Goal: Task Accomplishment & Management: Manage account settings

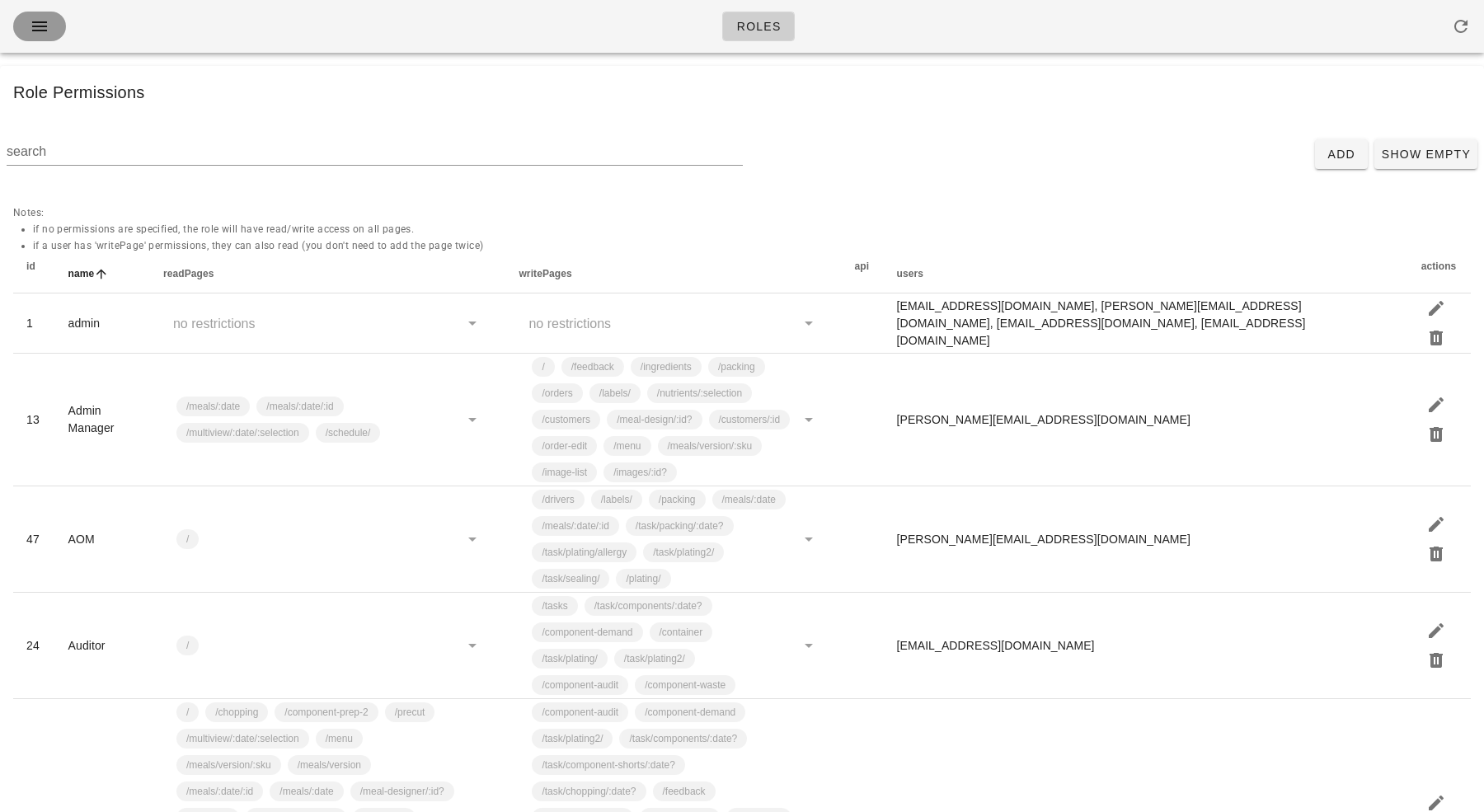
click at [38, 27] on icon "button" at bounding box center [39, 27] width 20 height 20
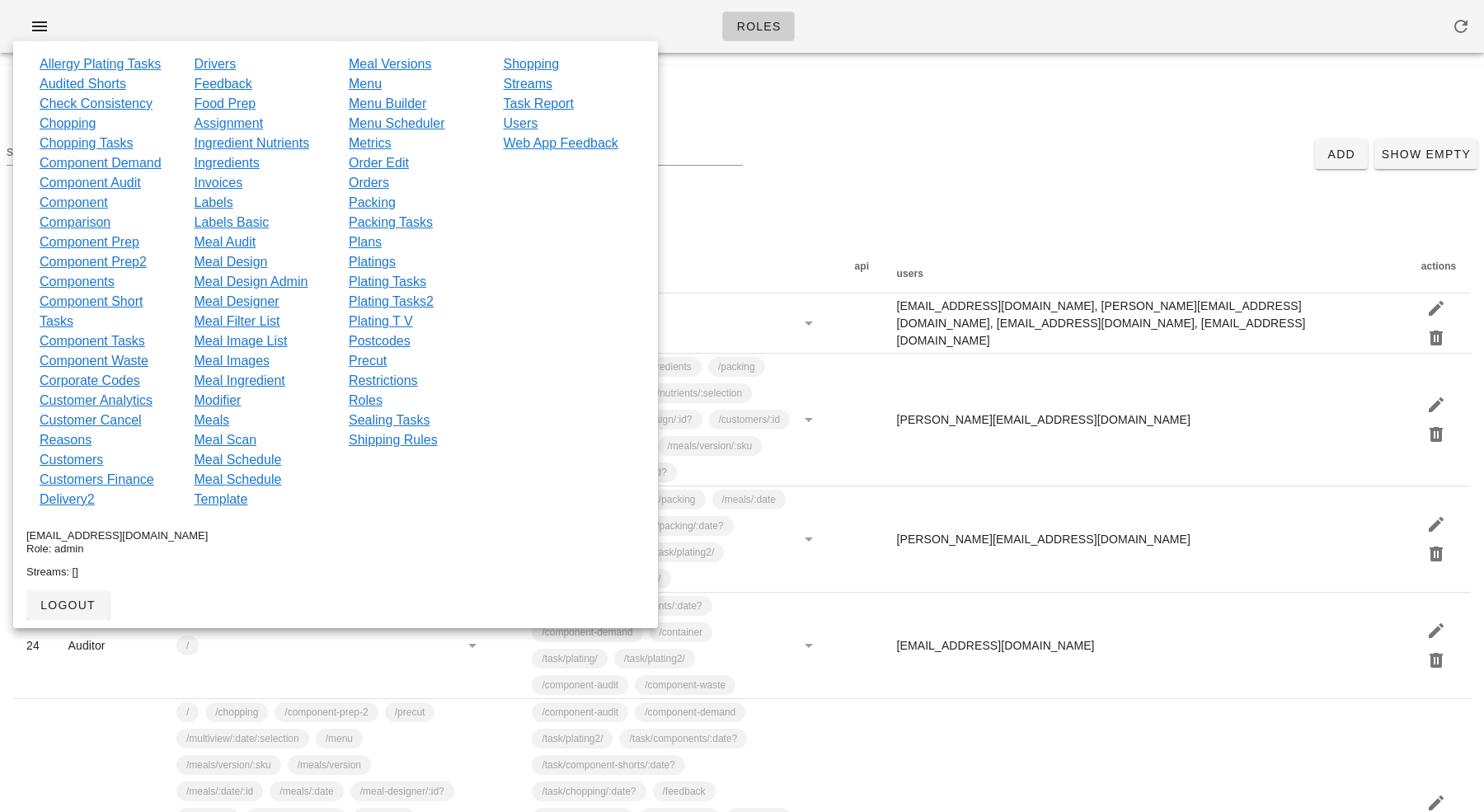
click at [386, 21] on div "Roles" at bounding box center [742, 27] width 1484 height 53
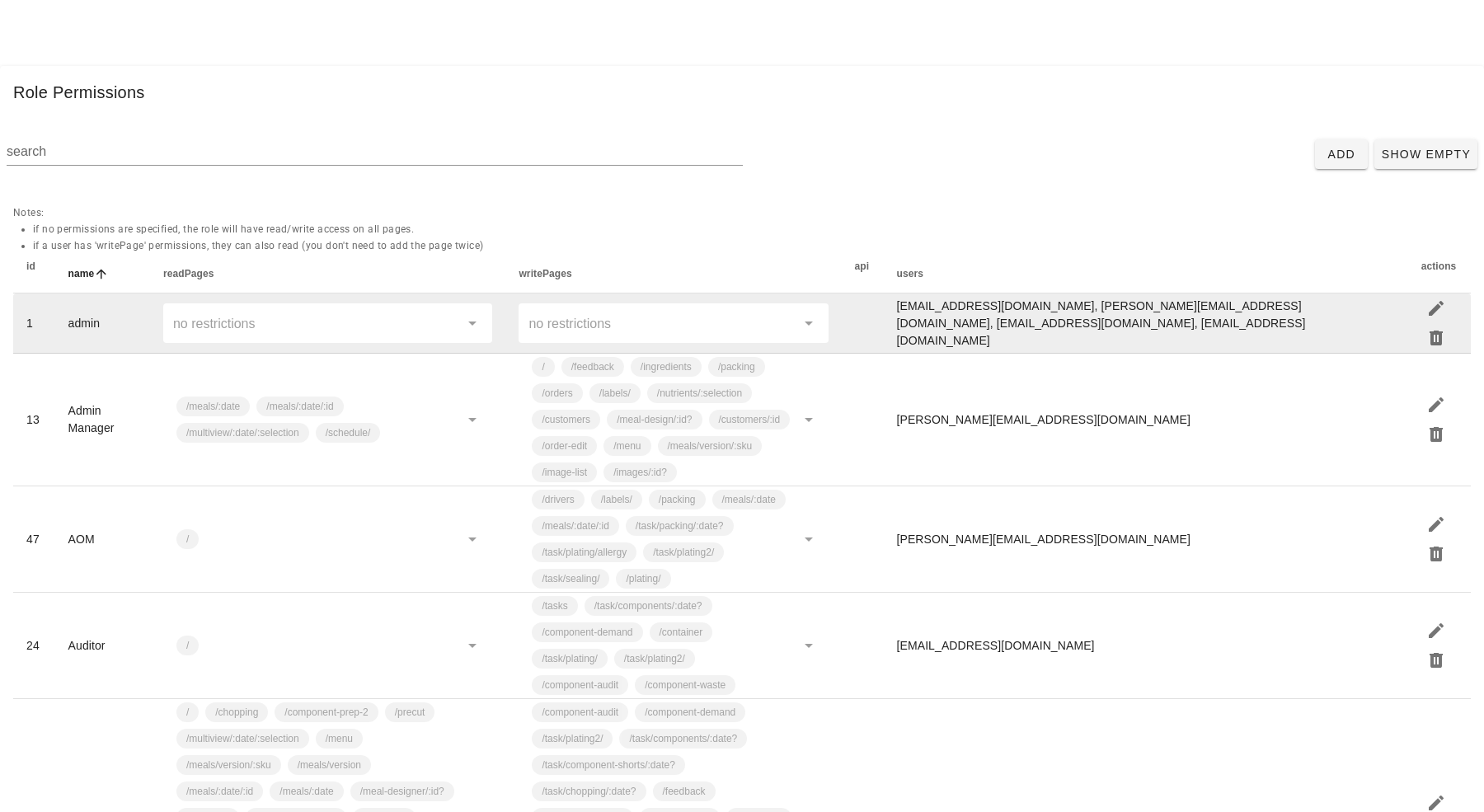
scroll to position [621, 0]
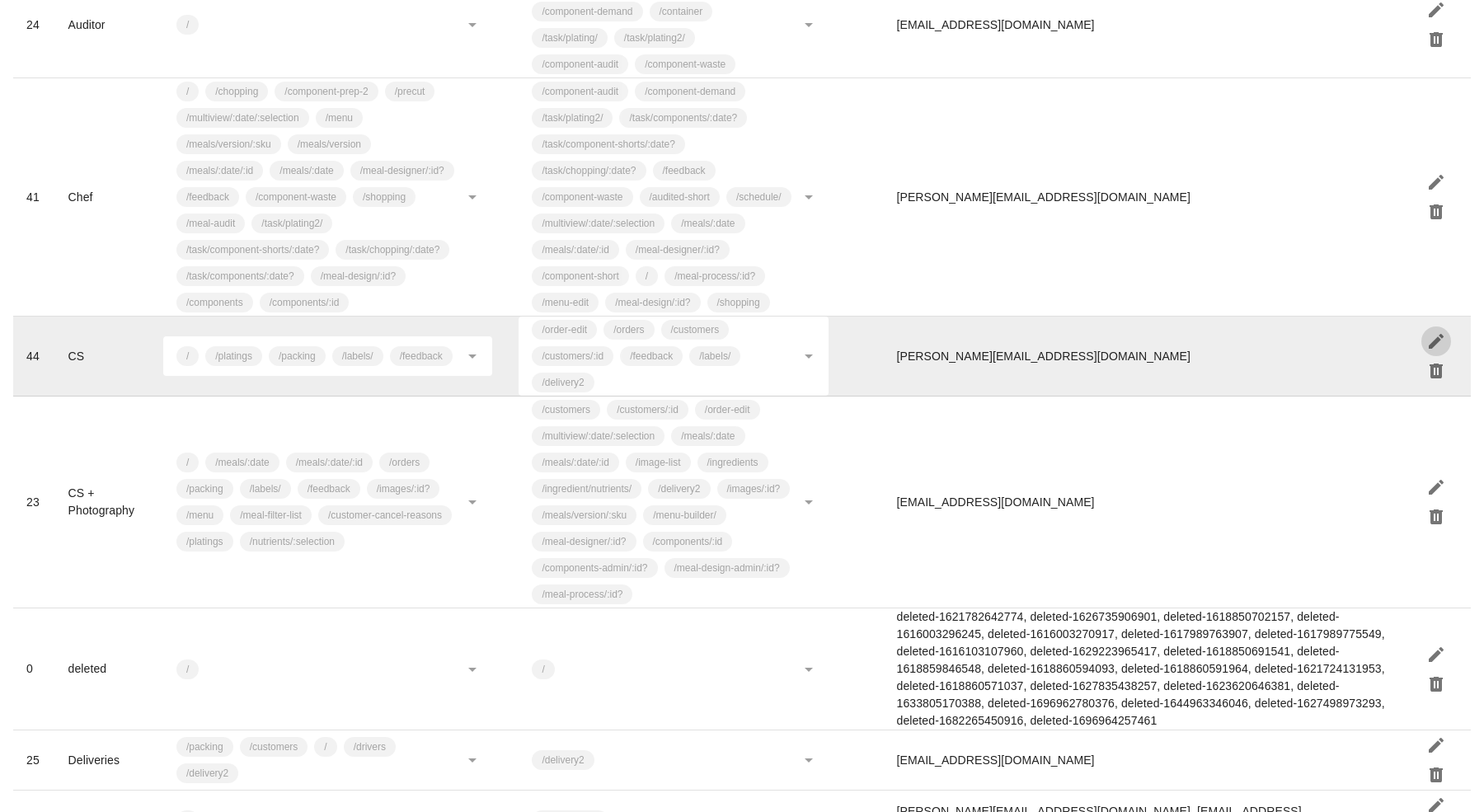
click at [1440, 352] on icon "button" at bounding box center [1436, 341] width 20 height 20
click at [782, 395] on div "/order-edit /orders /customers /customers/:id /feedback /labels/ /delivery2" at bounding box center [661, 356] width 266 height 79
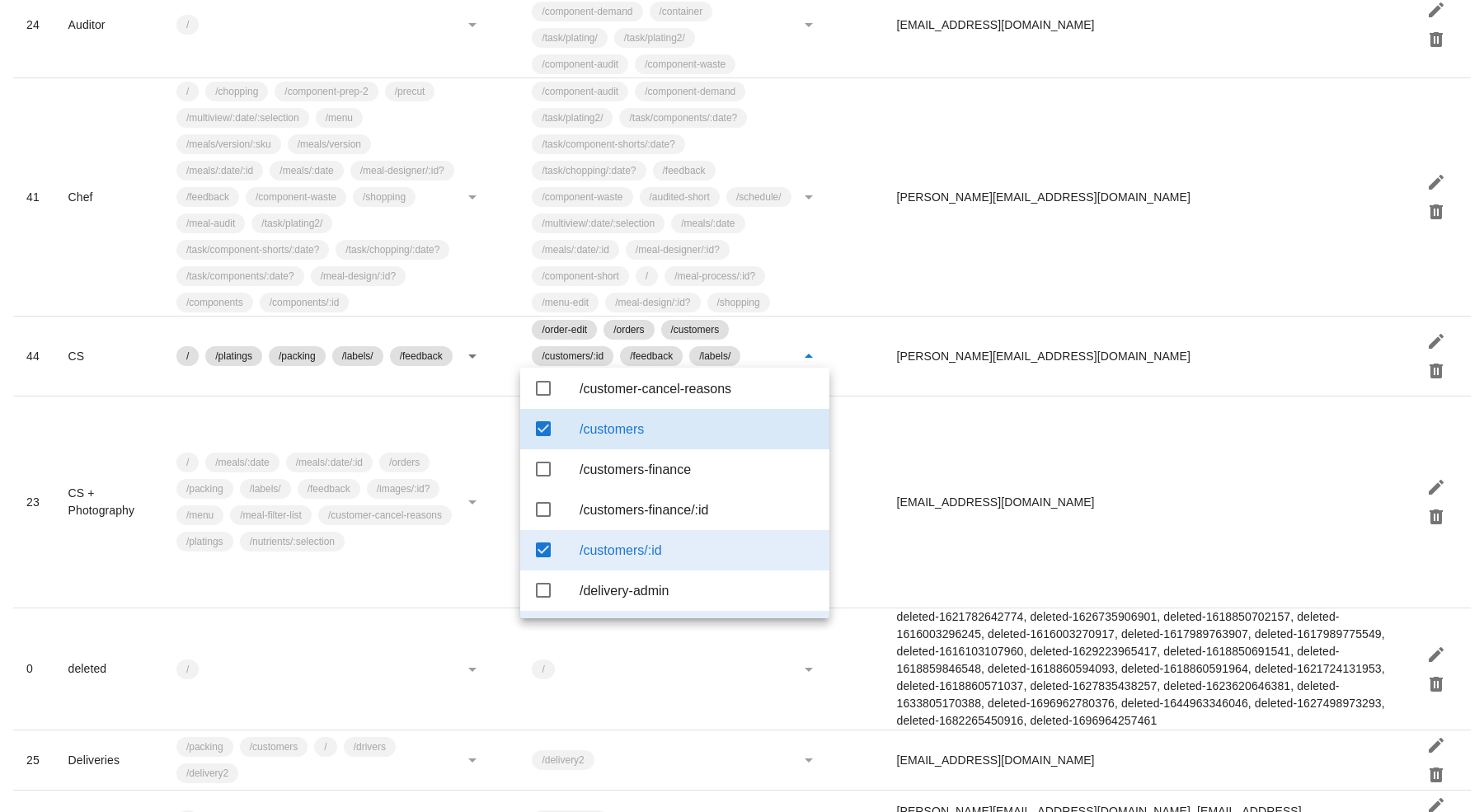
scroll to position [732, 0]
click at [542, 439] on icon at bounding box center [544, 429] width 20 height 20
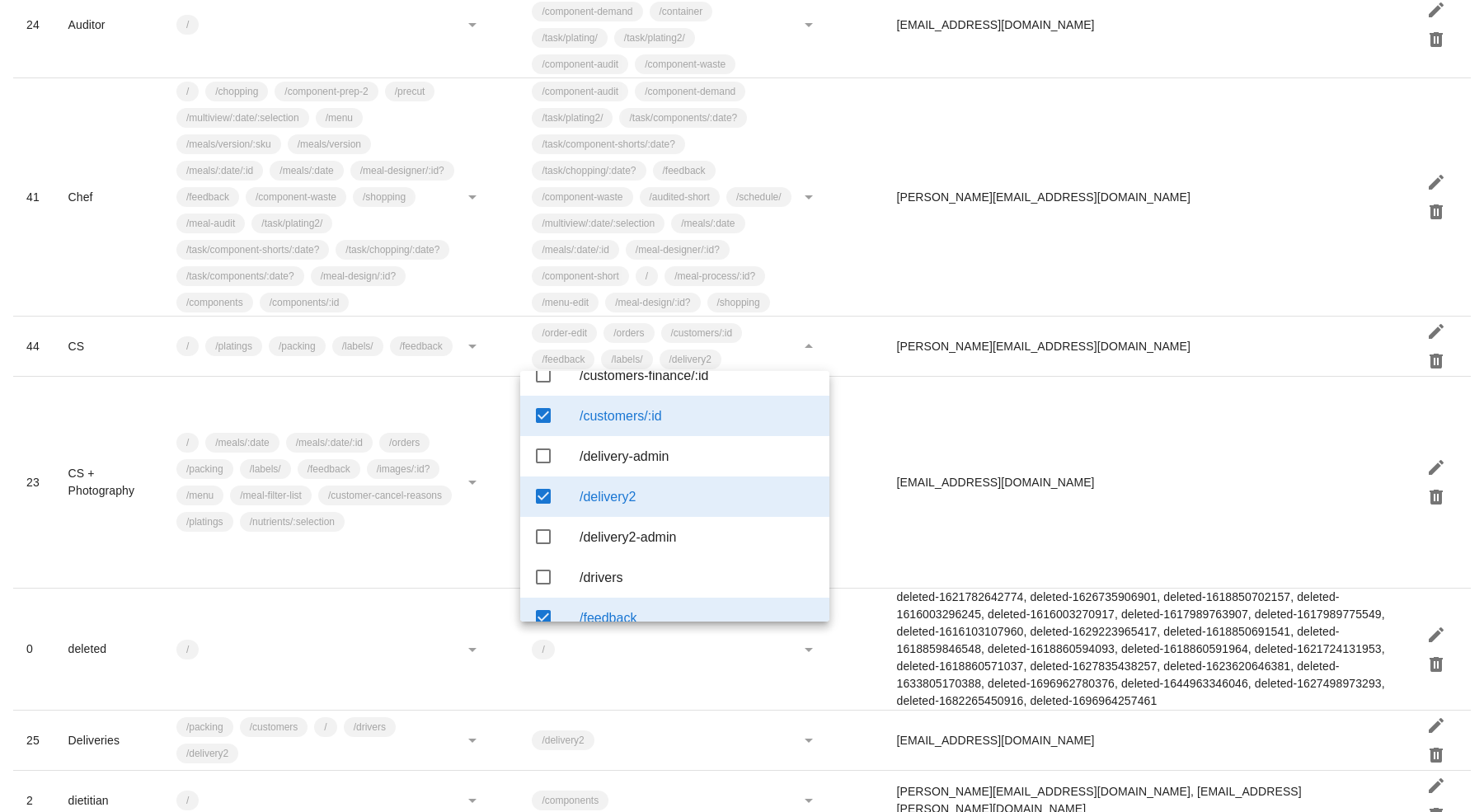
scroll to position [871, 0]
click at [544, 426] on icon at bounding box center [544, 416] width 20 height 20
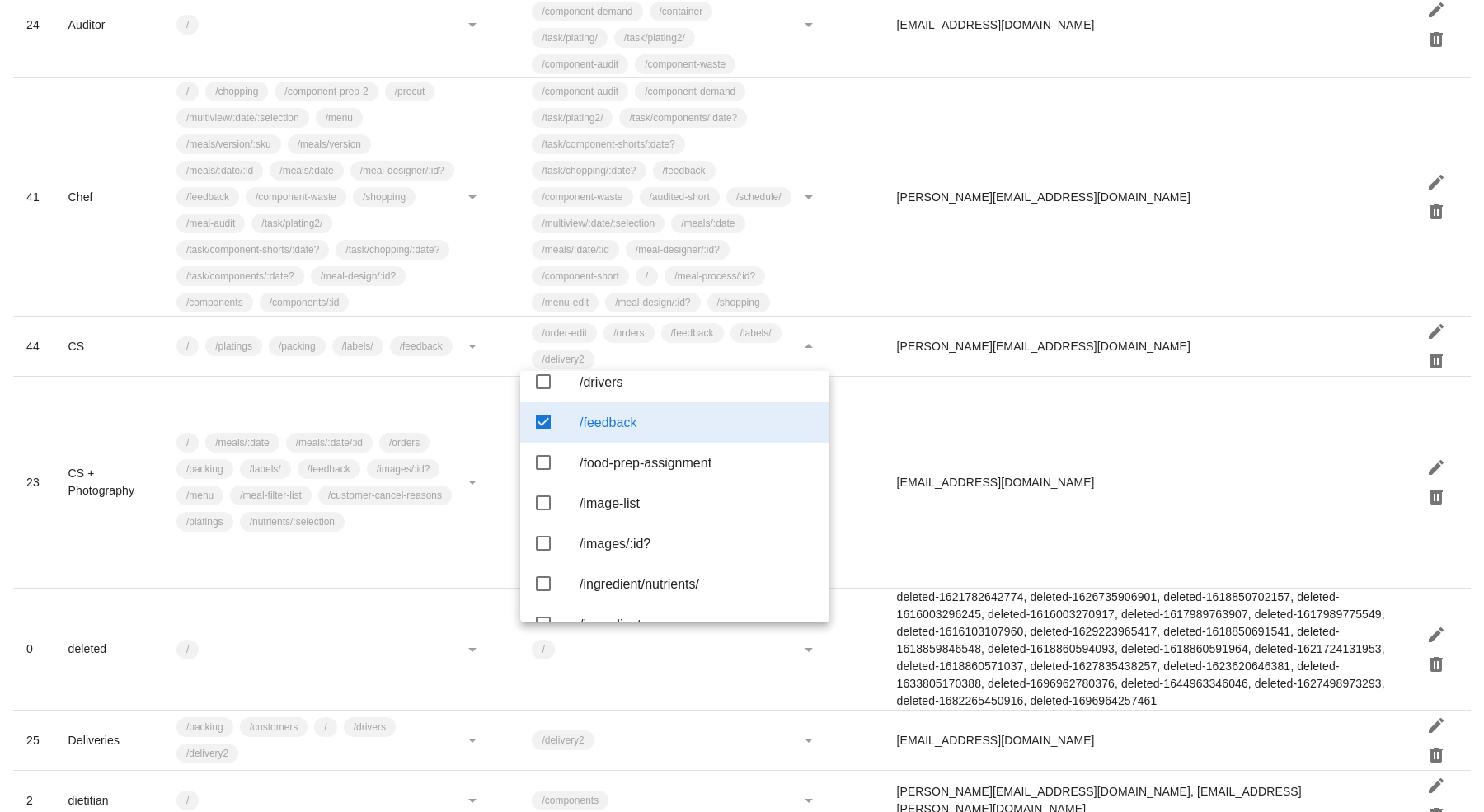
scroll to position [1055, 0]
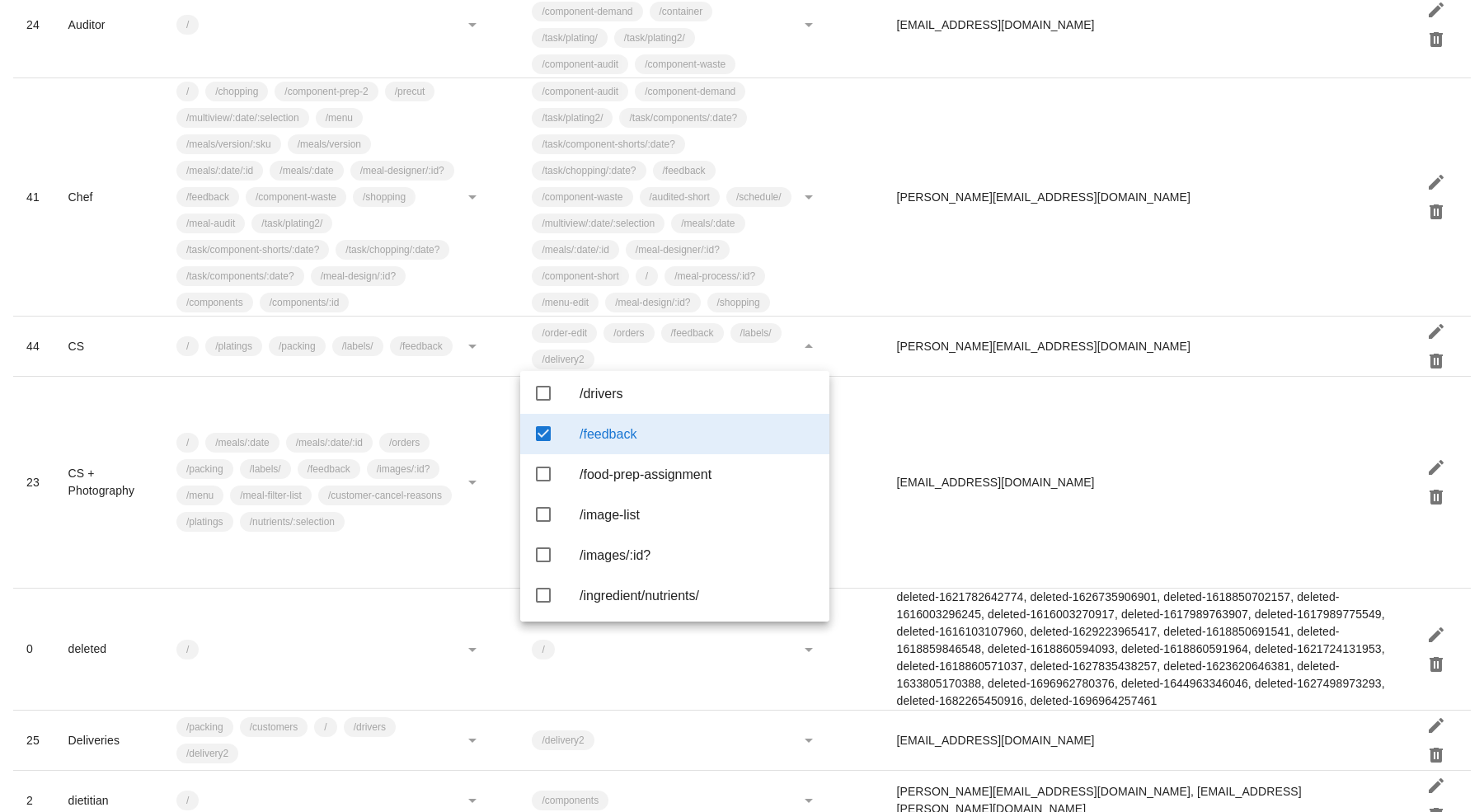
click at [542, 443] on icon at bounding box center [544, 434] width 20 height 20
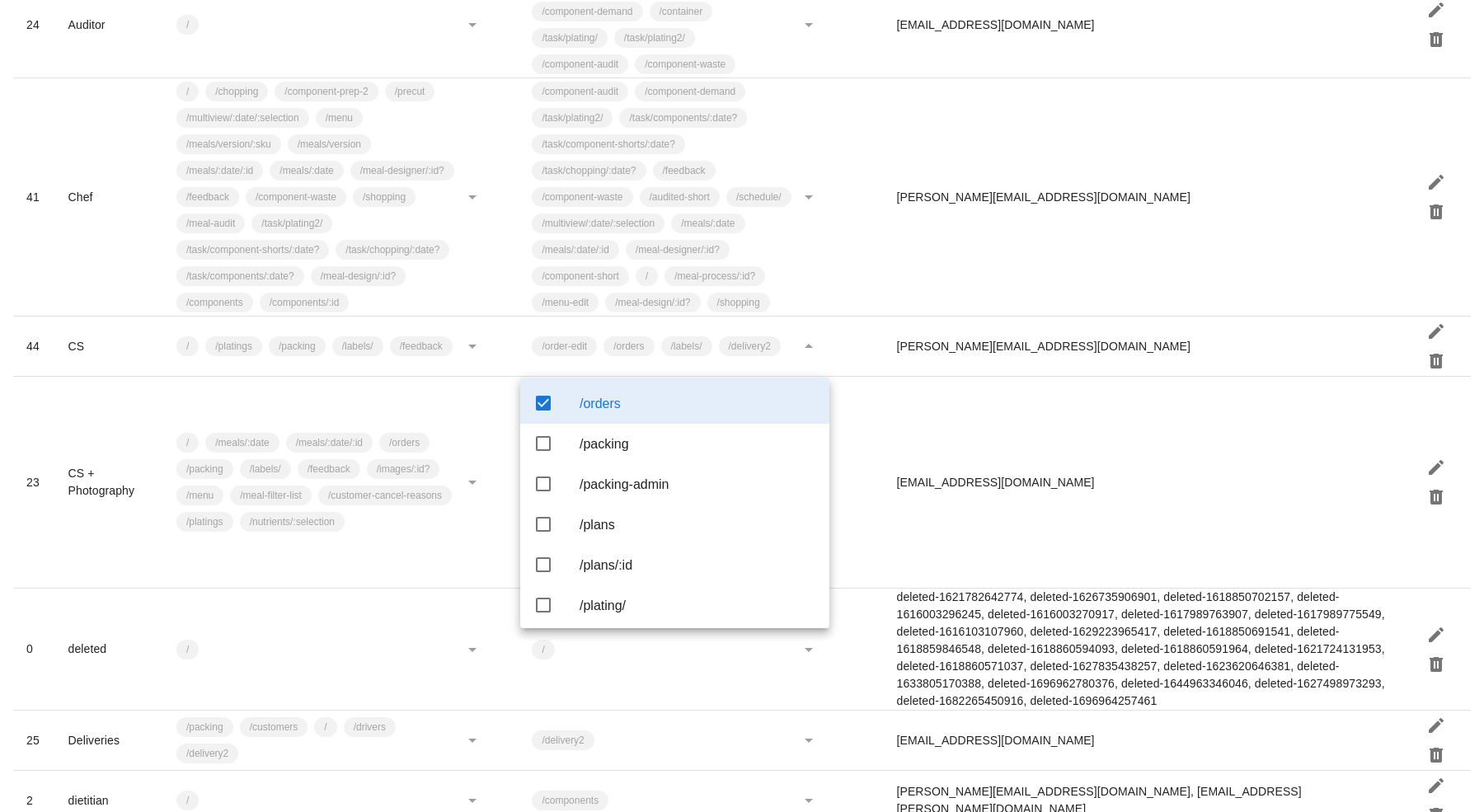
scroll to position [2222, 0]
click at [548, 414] on icon at bounding box center [544, 404] width 20 height 20
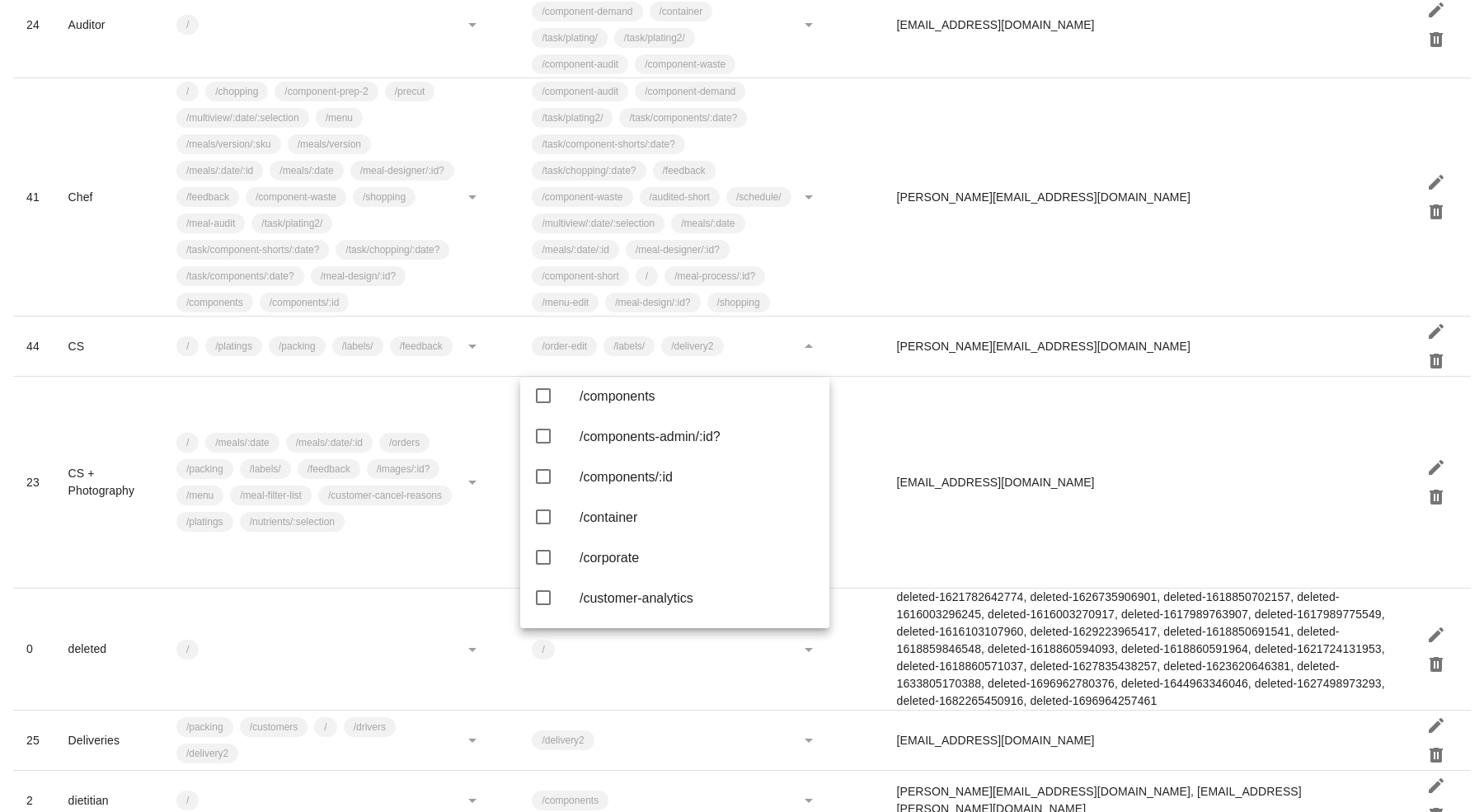
scroll to position [0, 0]
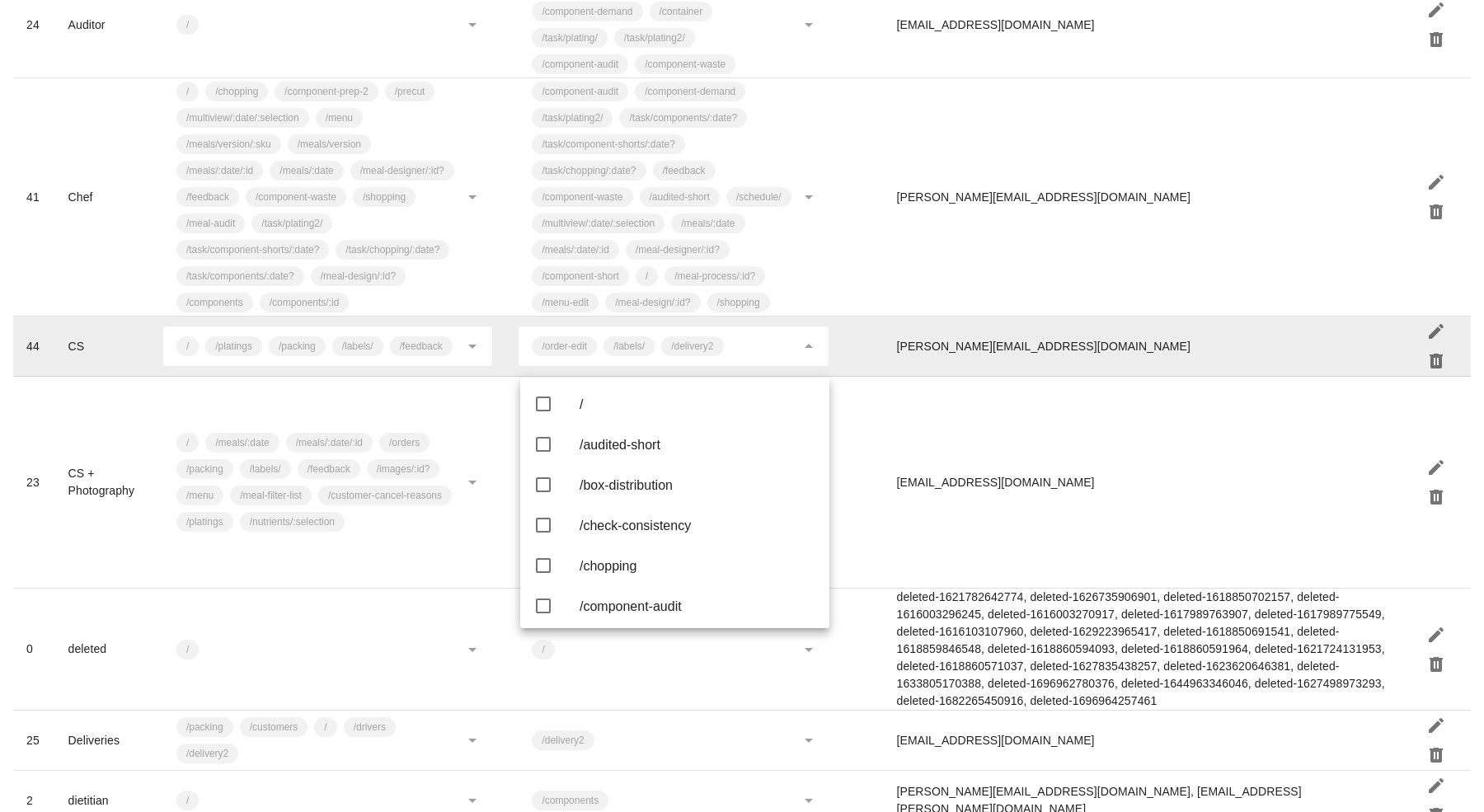
click at [433, 376] on td "/ /platings /packing /labels/ /feedback" at bounding box center [328, 347] width 356 height 60
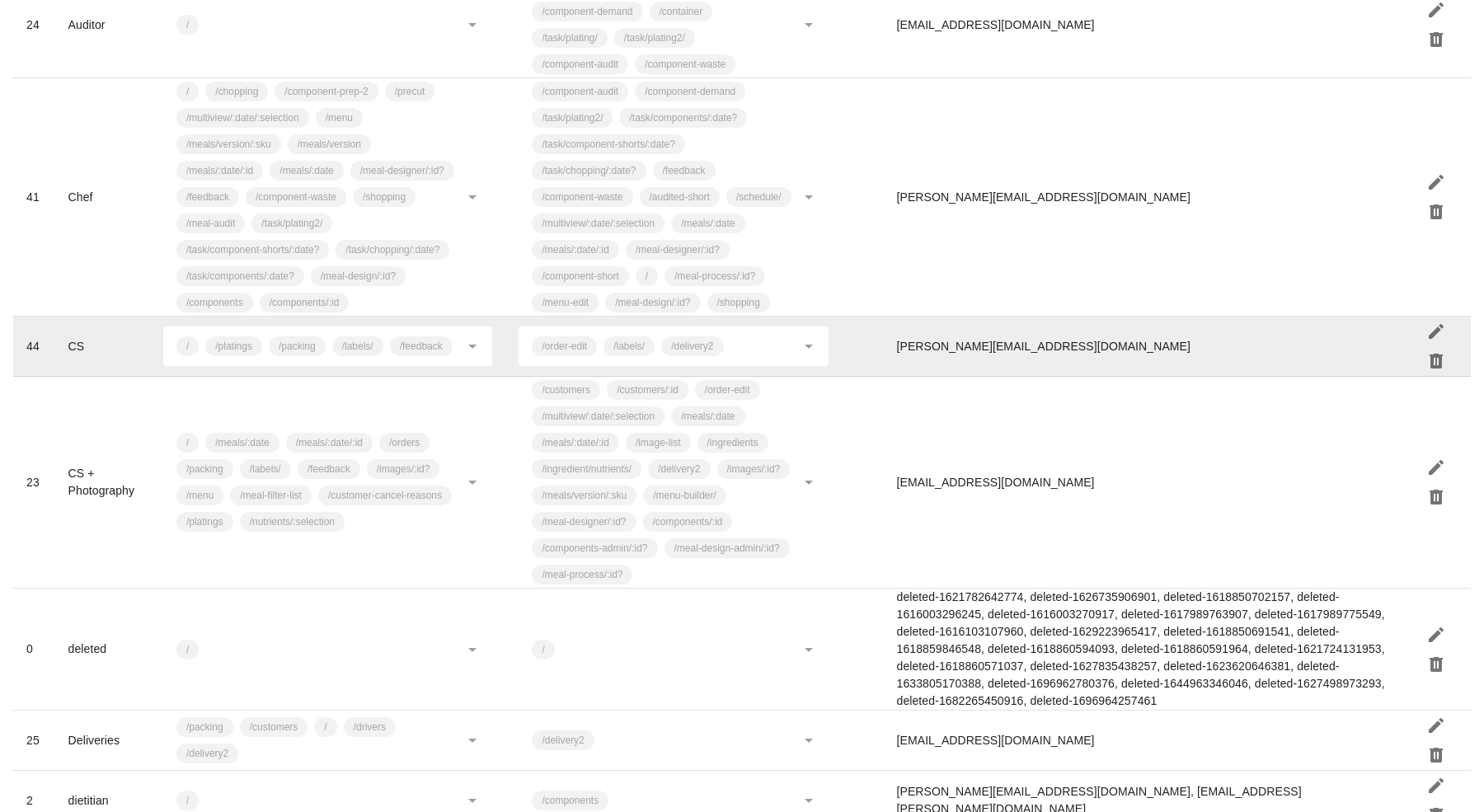
click at [474, 376] on td "/ /platings /packing /labels/ /feedback" at bounding box center [328, 347] width 356 height 60
click at [1439, 341] on icon "button" at bounding box center [1436, 331] width 20 height 20
click at [476, 356] on icon at bounding box center [472, 346] width 20 height 20
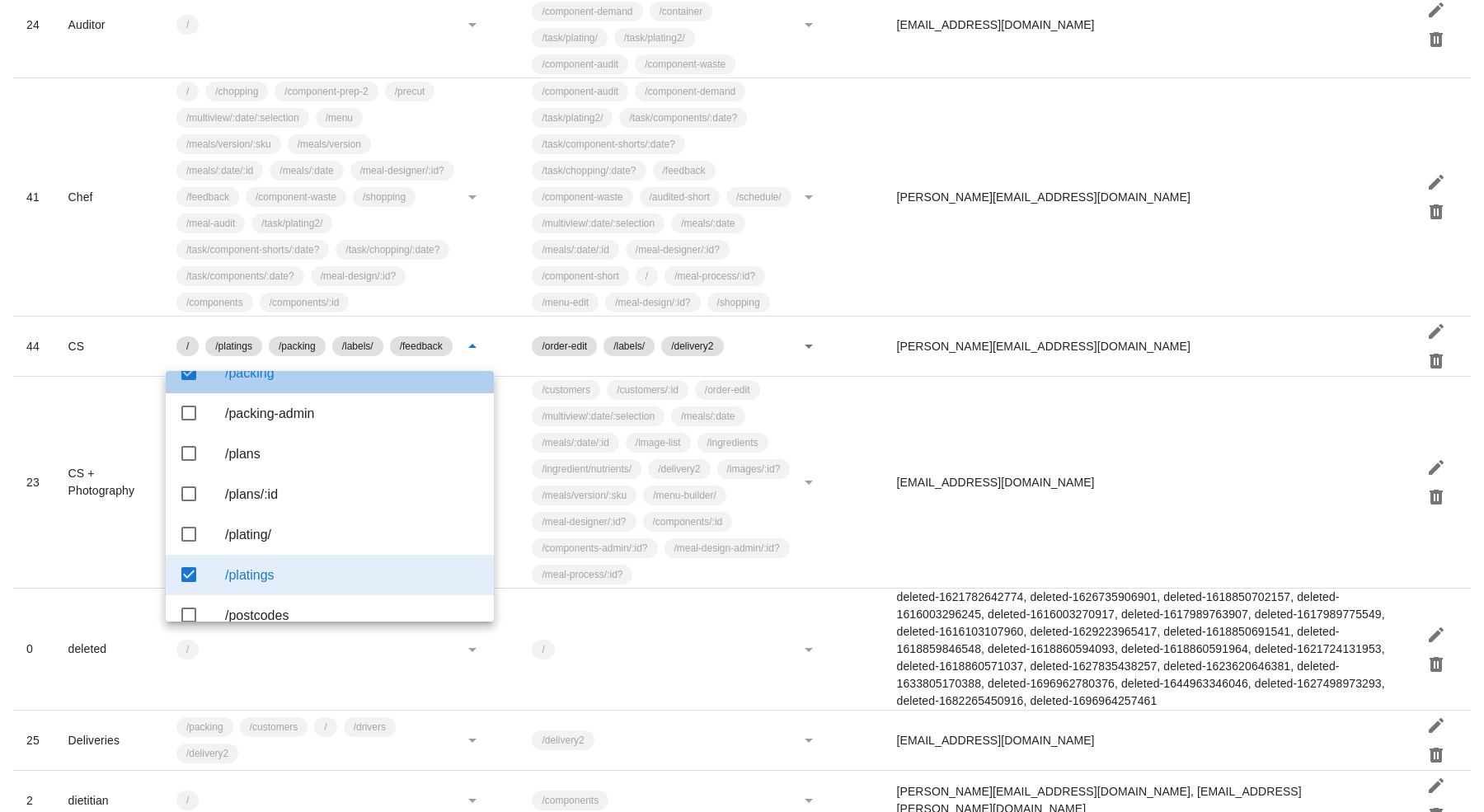
click at [234, 381] on div "/packing" at bounding box center [352, 373] width 255 height 16
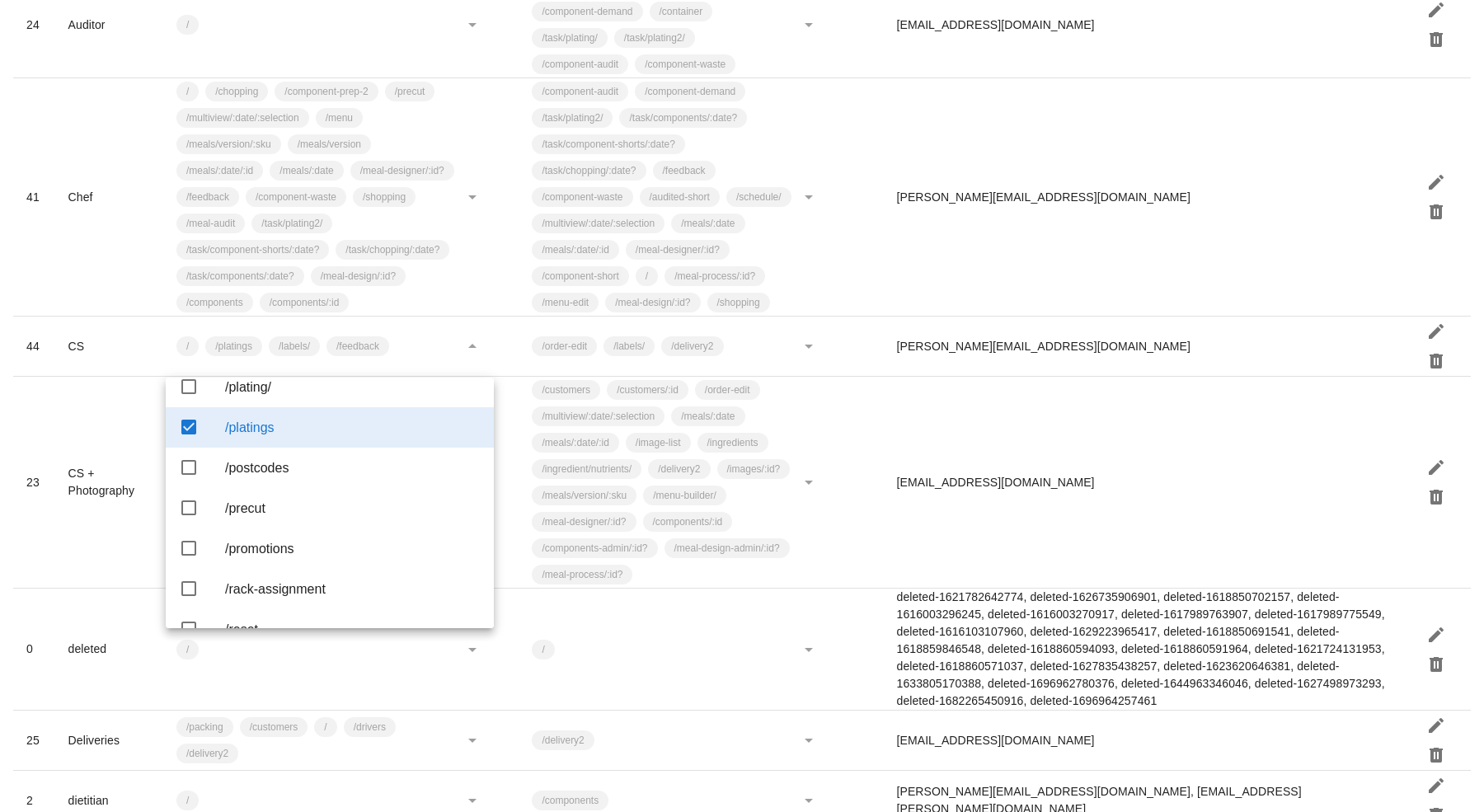
scroll to position [2485, 0]
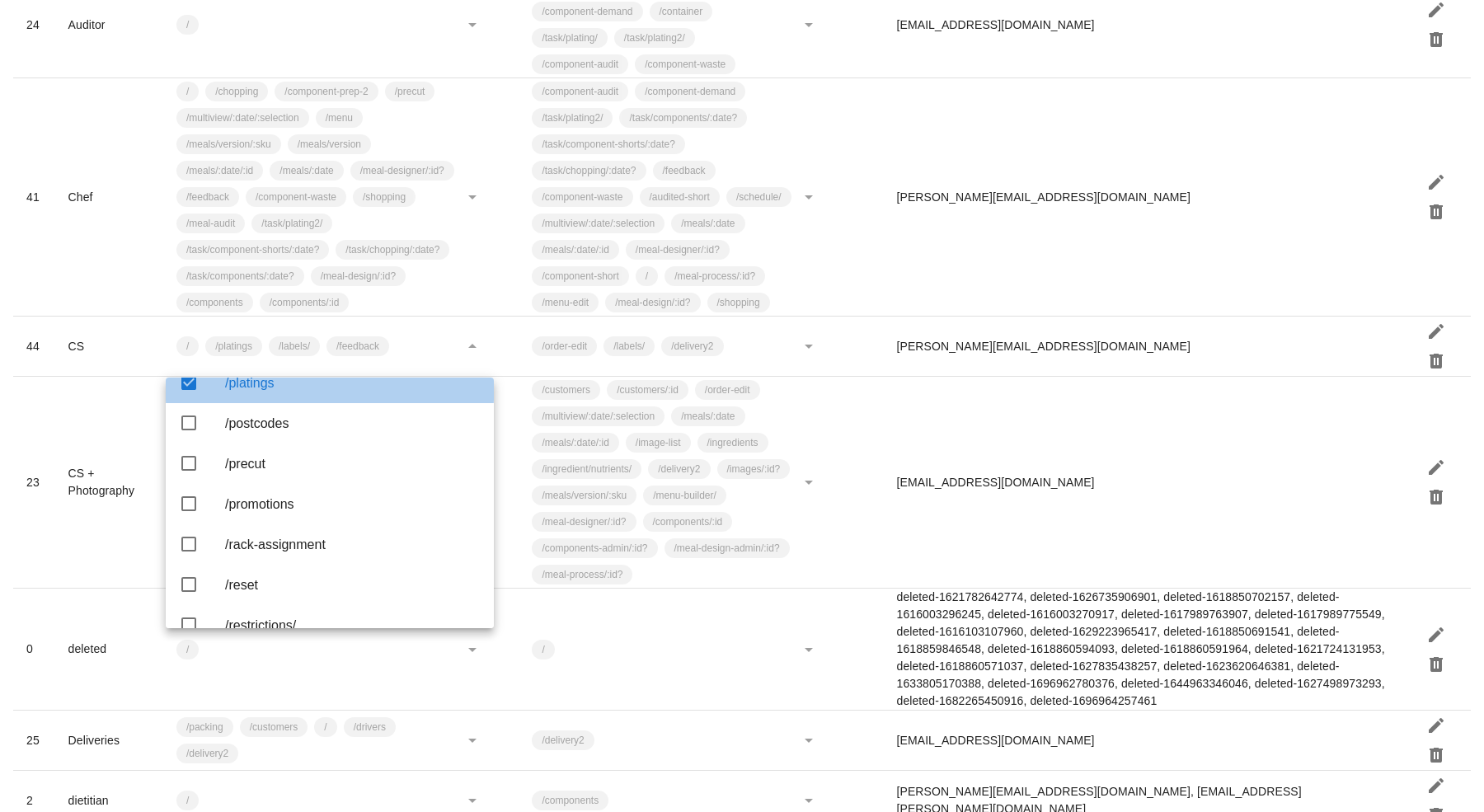
click at [238, 391] on div "/platings" at bounding box center [352, 383] width 255 height 16
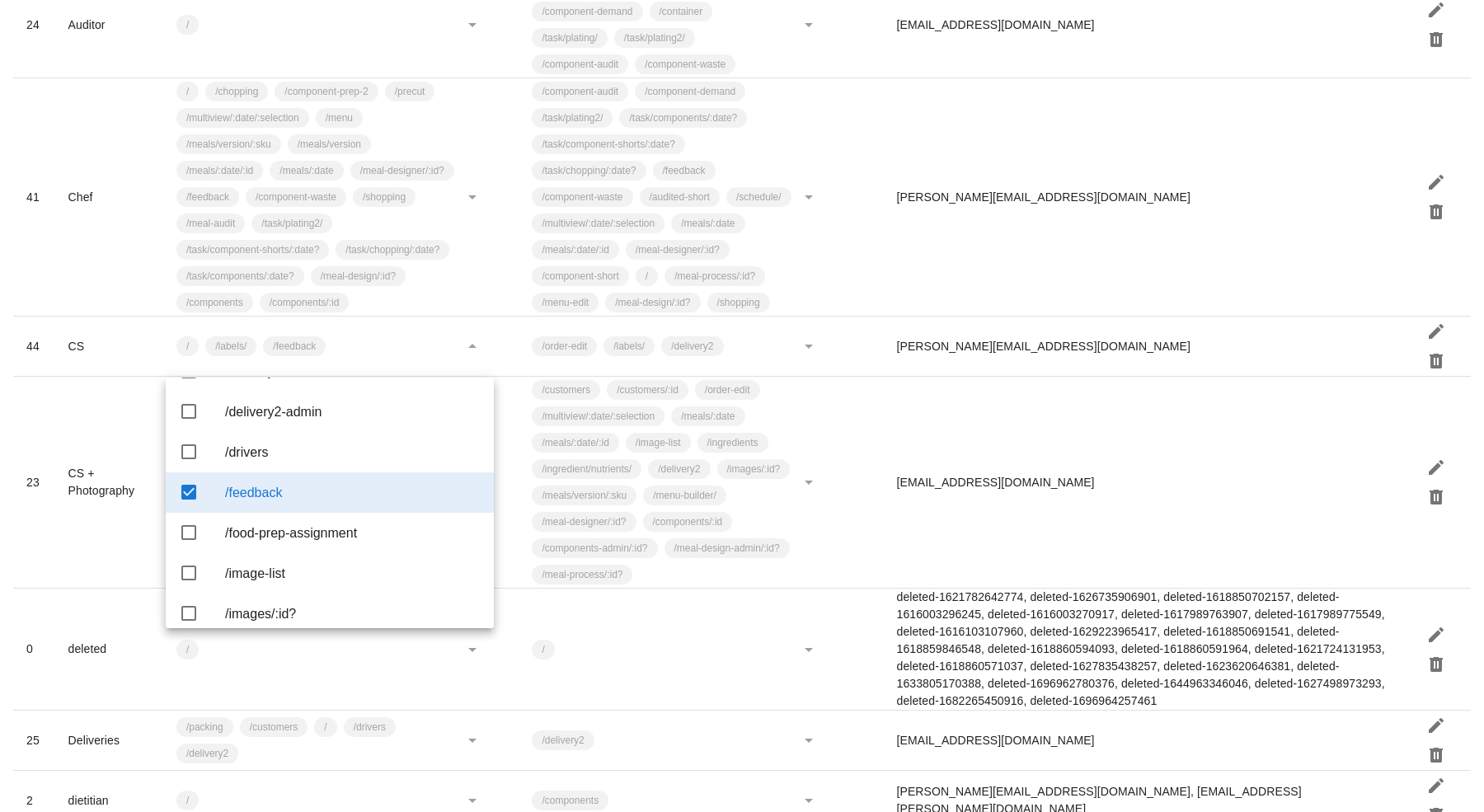
click at [250, 501] on div "/feedback" at bounding box center [352, 492] width 255 height 16
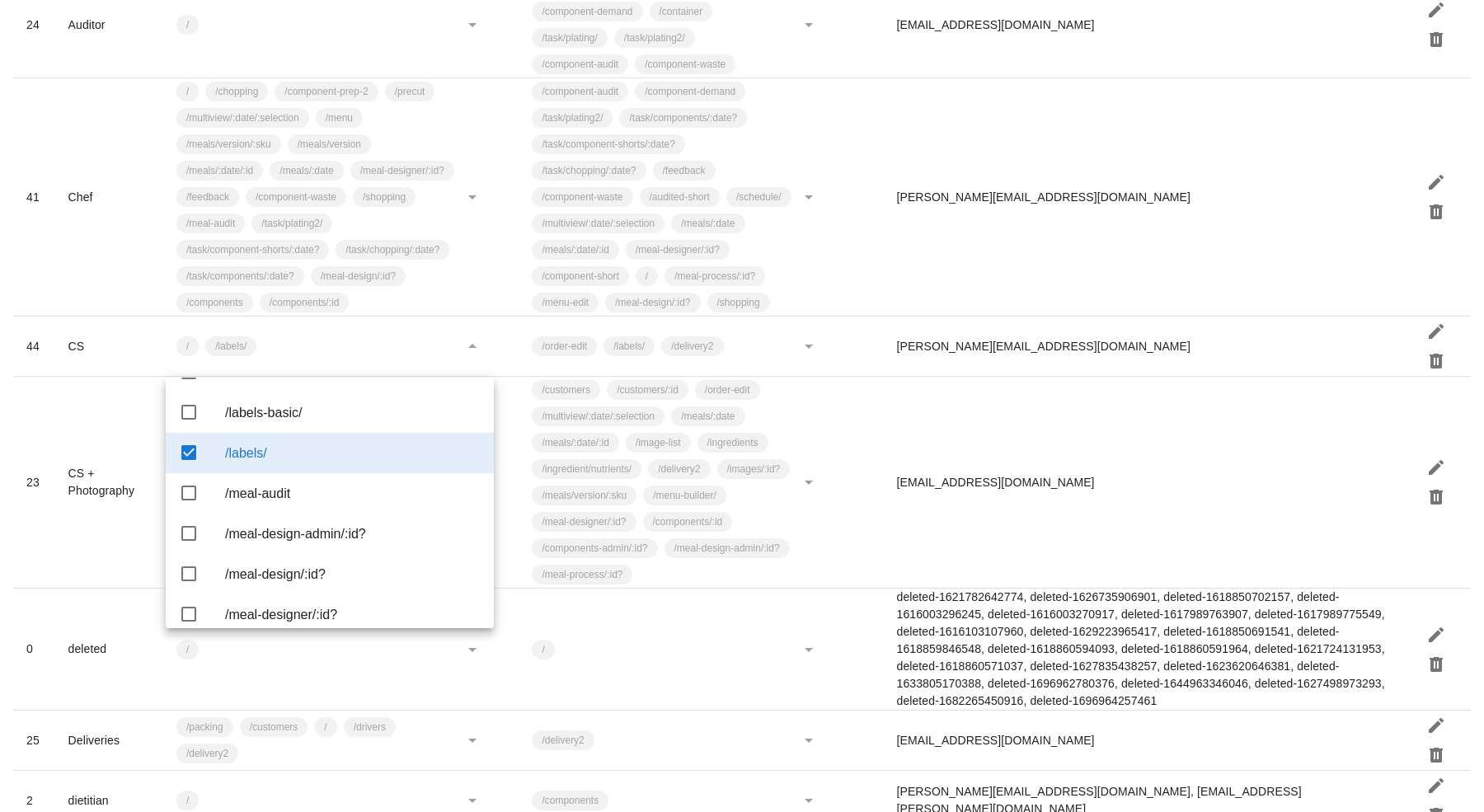
scroll to position [1361, 0]
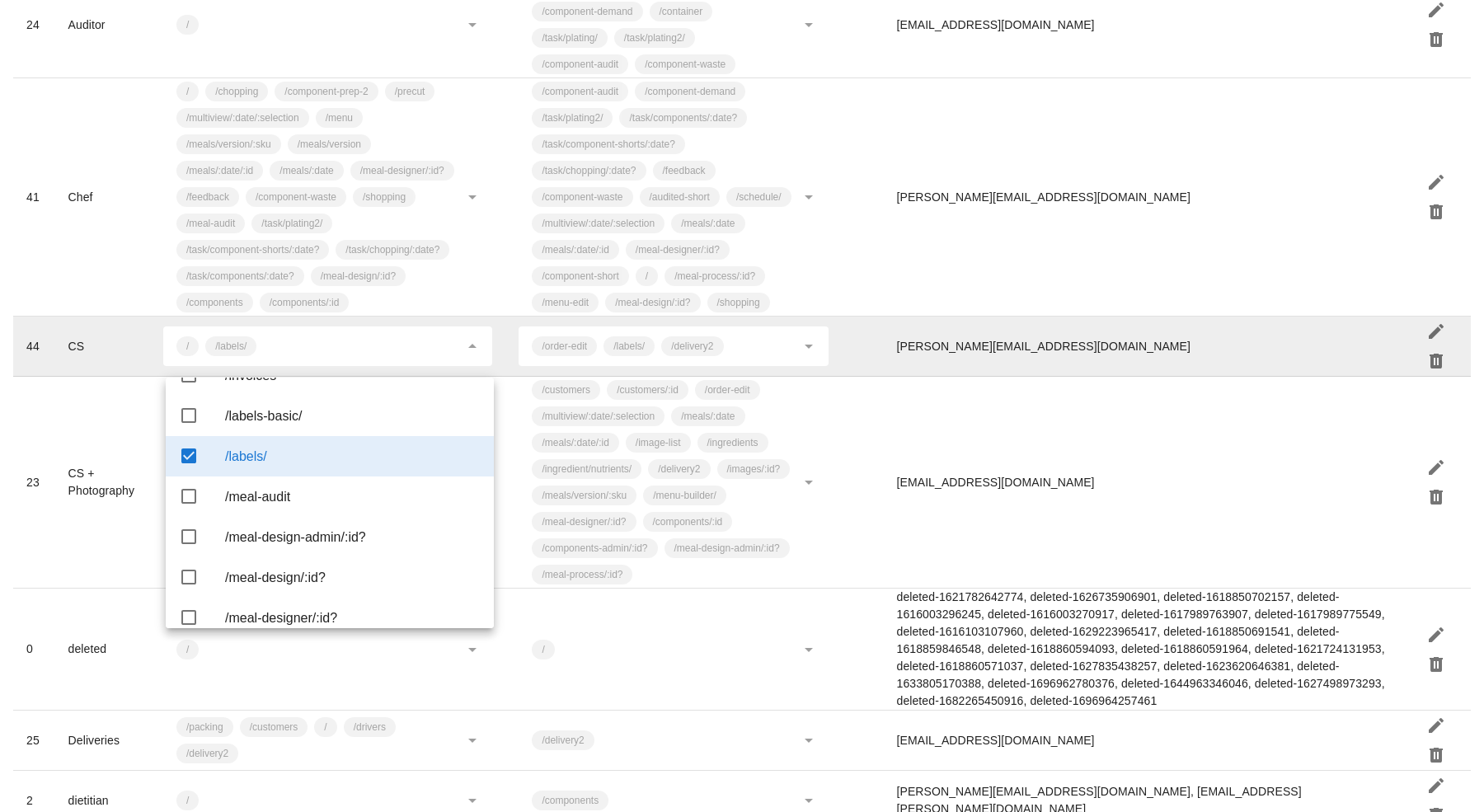
click at [1333, 376] on td "ammie.l@fedfedfed.com" at bounding box center [1145, 347] width 525 height 60
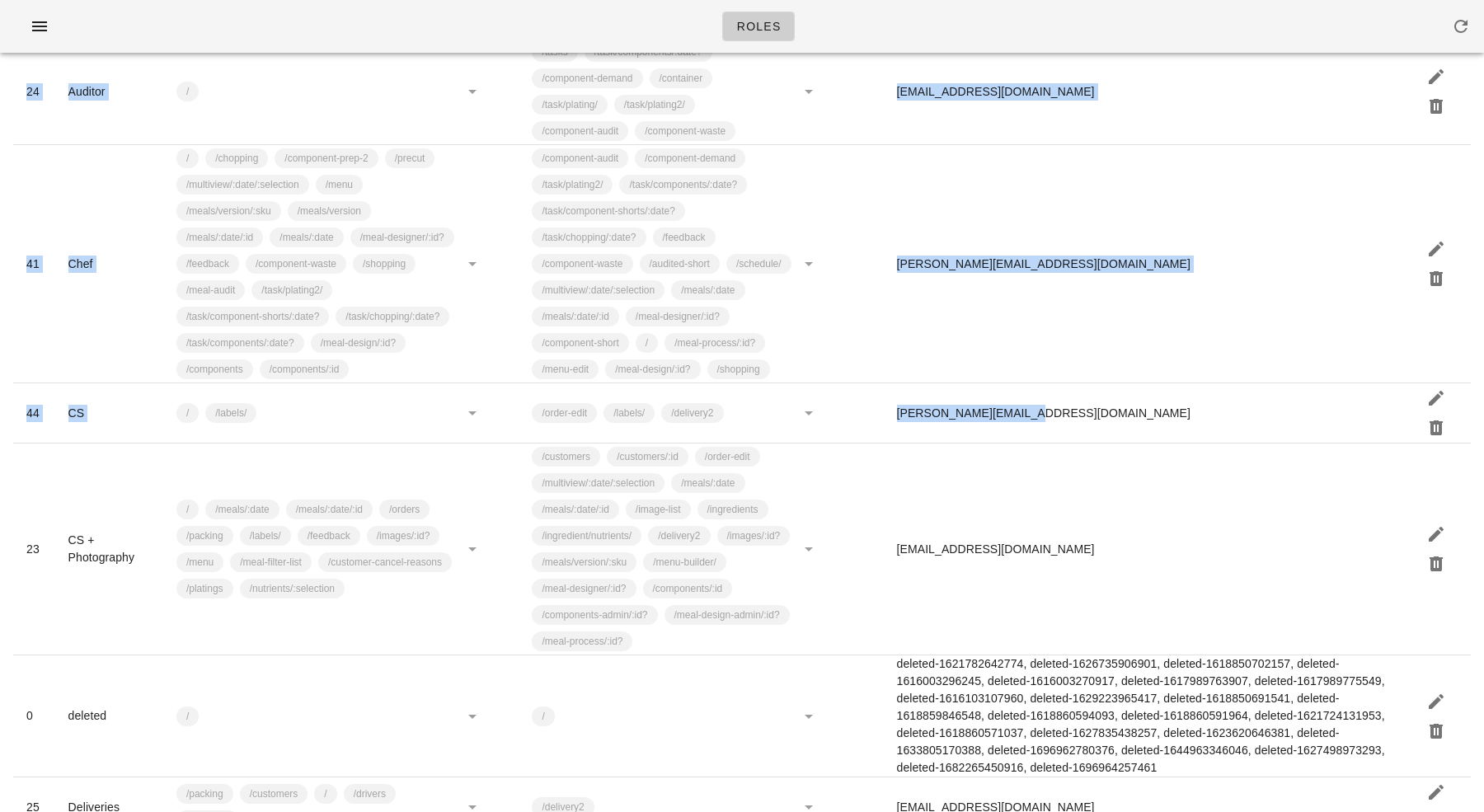
drag, startPoint x: 1070, startPoint y: 389, endPoint x: 1078, endPoint y: -12, distance: 401.1
click at [1078, 0] on html "Roles Role Permissions search Add Show Empty Notes: if no permissions are speci…" at bounding box center [742, 817] width 1484 height 2741
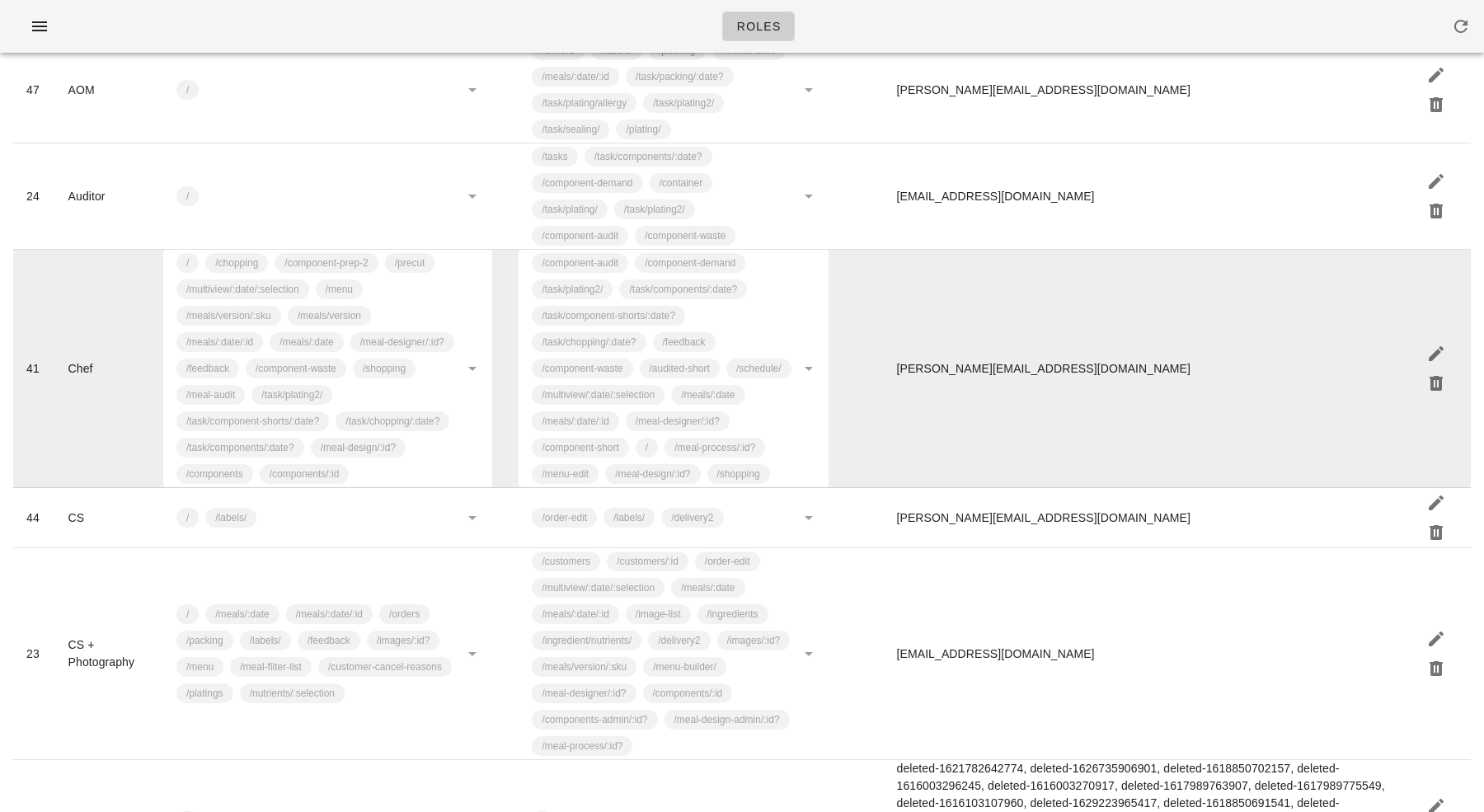
click at [1125, 484] on td "danilo@fedfedfed.com" at bounding box center [1145, 369] width 525 height 238
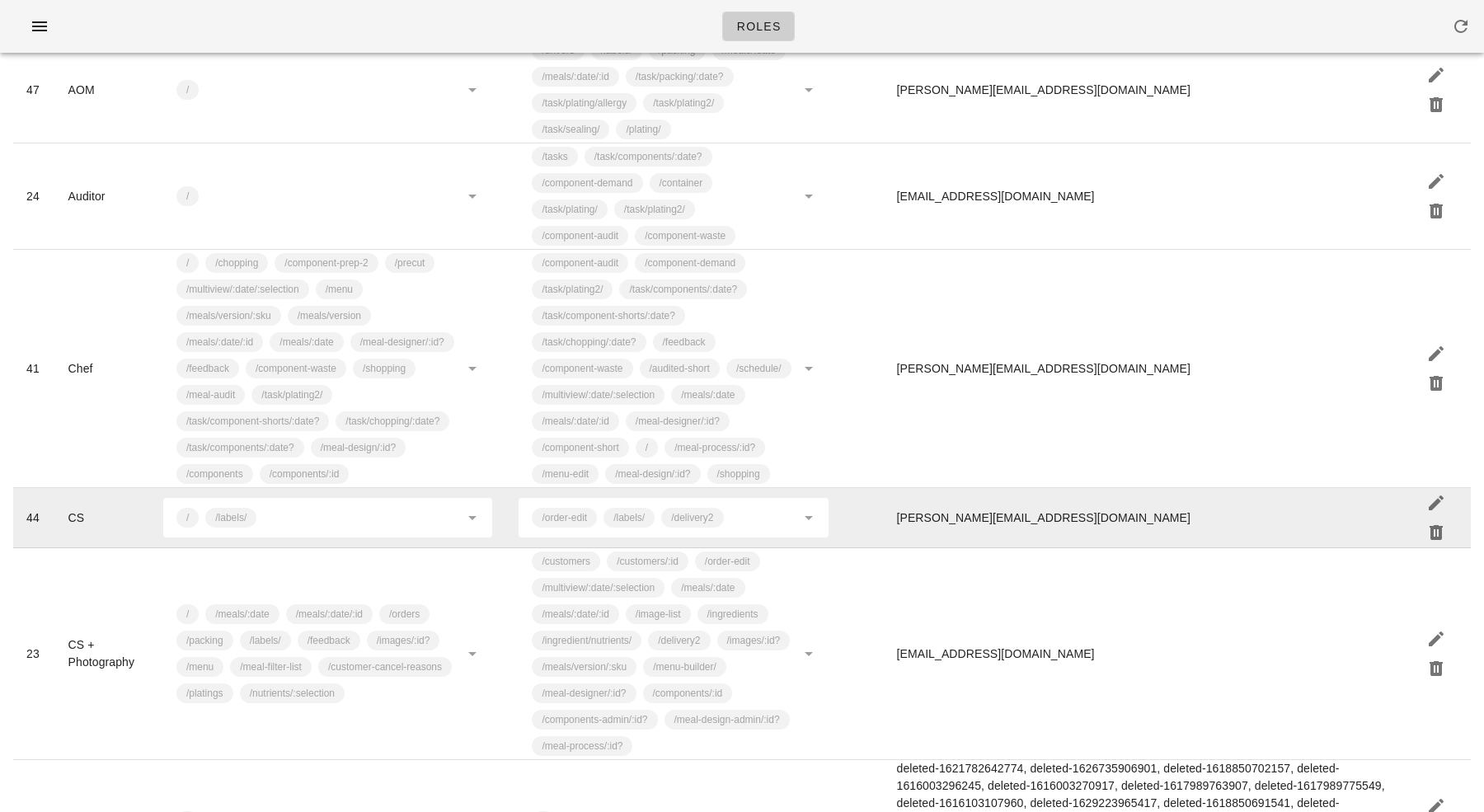
click at [805, 548] on td "/order-edit /labels/ /delivery2" at bounding box center [673, 518] width 335 height 60
click at [1442, 513] on icon "button" at bounding box center [1436, 503] width 20 height 20
click at [792, 531] on input "text" at bounding box center [761, 517] width 69 height 27
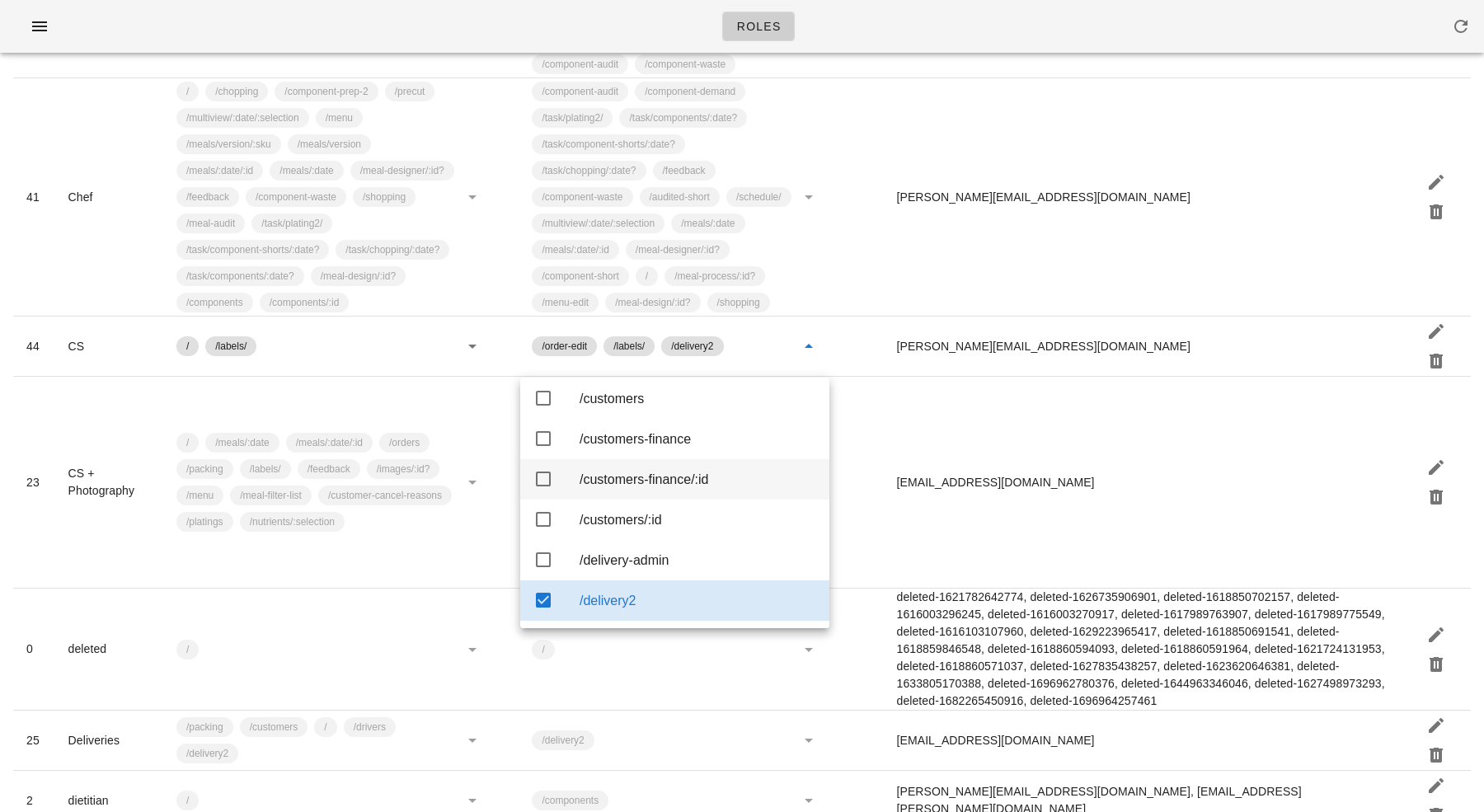
scroll to position [799, 0]
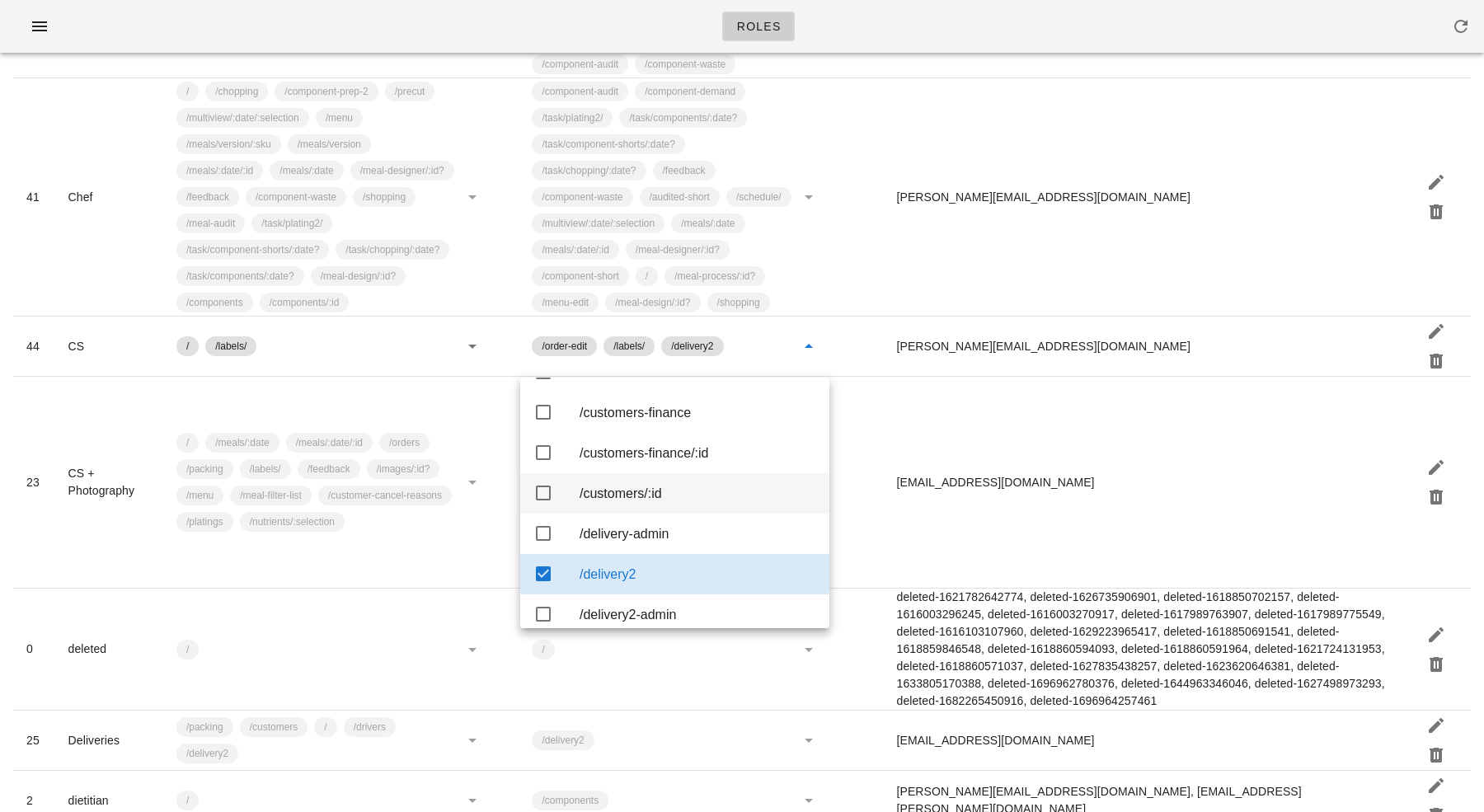
click at [655, 501] on div "/customers/:id" at bounding box center [698, 493] width 236 height 16
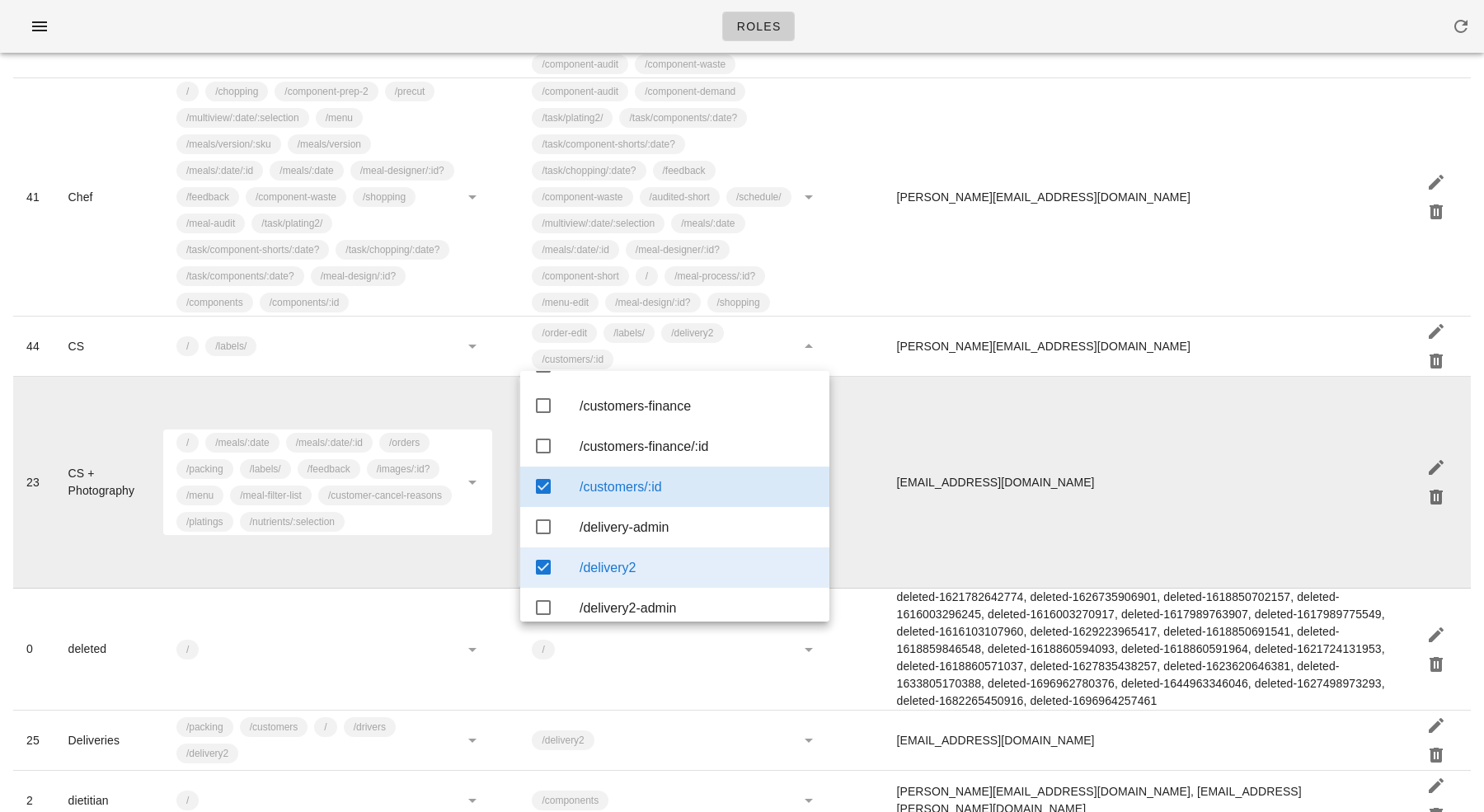
click at [966, 442] on td "miguelle.l@fedfedfed.com" at bounding box center [1145, 482] width 525 height 211
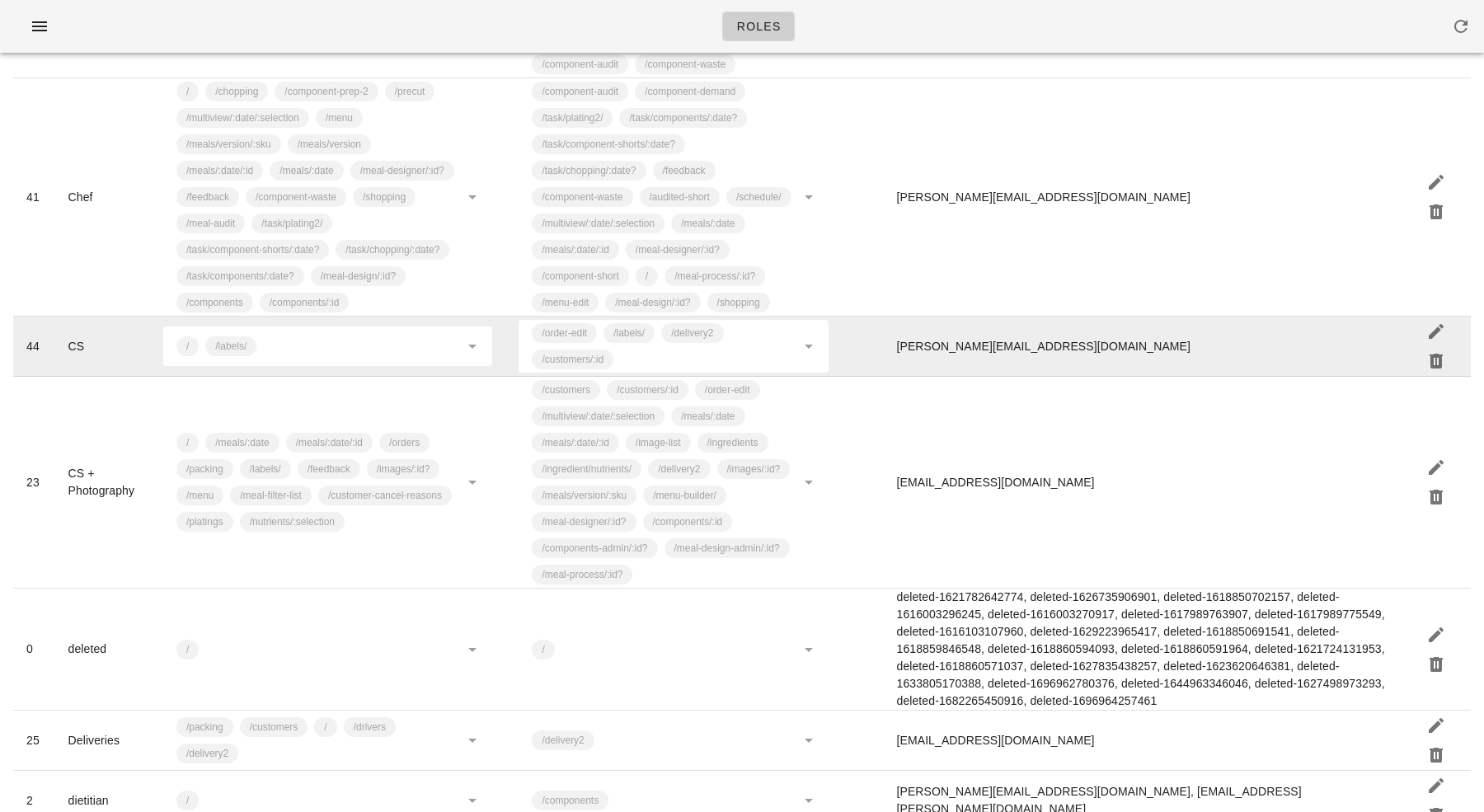
click at [1023, 376] on td "ammie.l@fedfedfed.com" at bounding box center [1145, 347] width 525 height 60
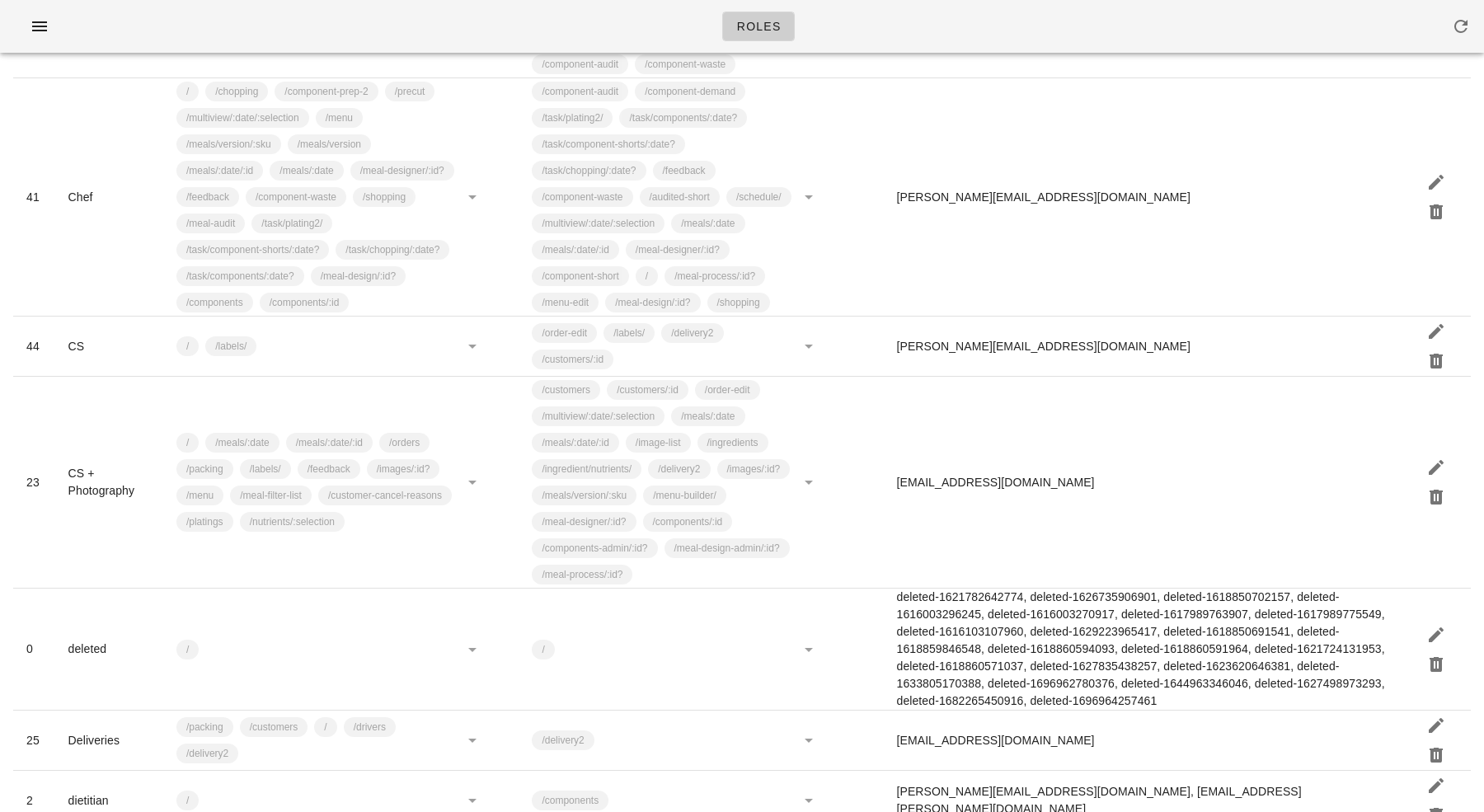
click at [879, 37] on div "Roles" at bounding box center [742, 27] width 1484 height 53
click at [1056, 46] on div "Roles" at bounding box center [742, 27] width 1484 height 53
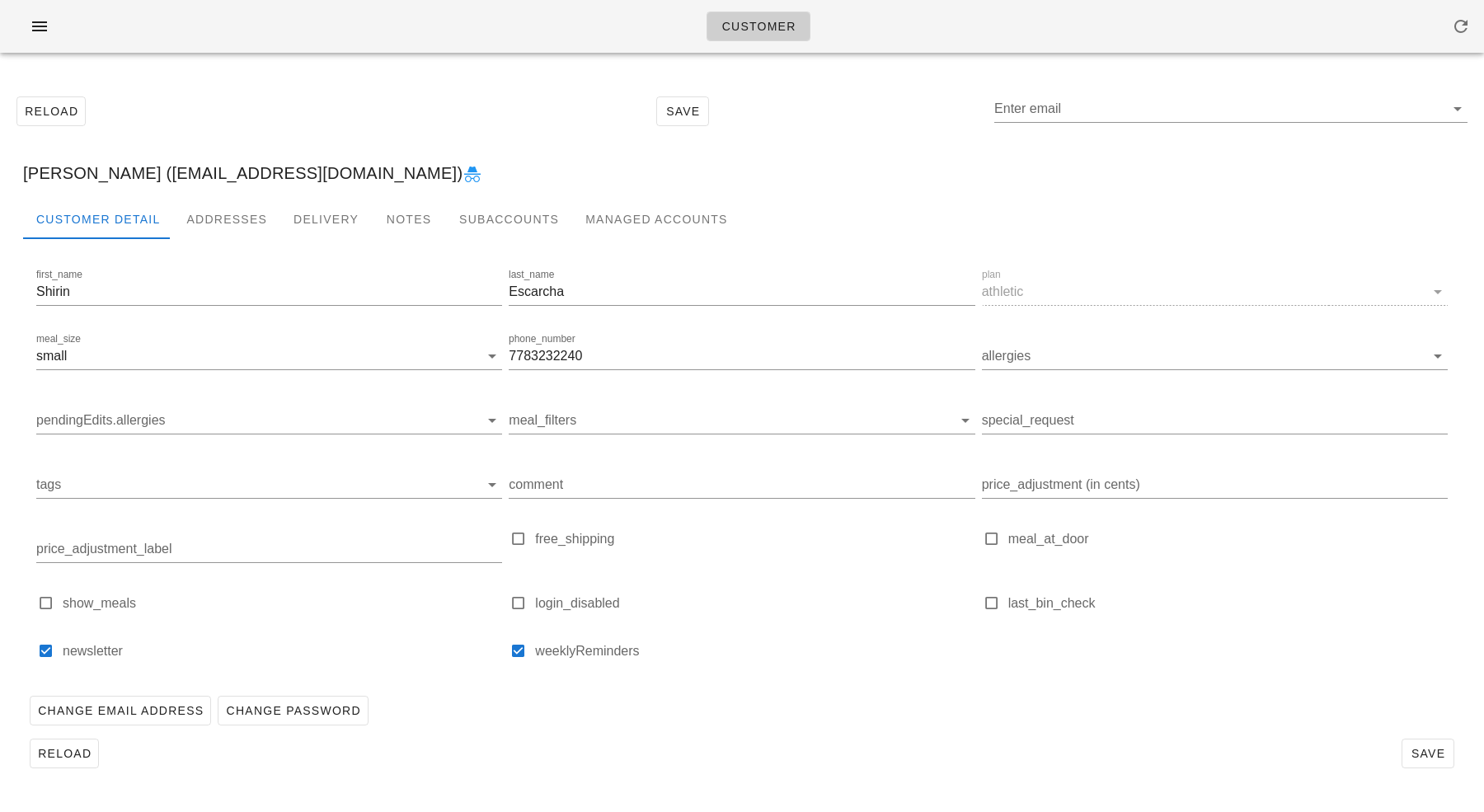
type input "[PERSON_NAME] ([EMAIL_ADDRESS][DOMAIN_NAME])"
click at [597, 102] on div "Reload Save Enter email [PERSON_NAME] ([EMAIL_ADDRESS][DOMAIN_NAME])" at bounding box center [742, 111] width 1464 height 70
